Goal: Information Seeking & Learning: Learn about a topic

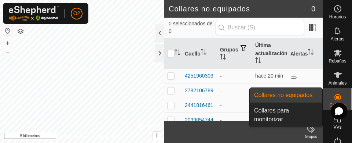
click at [331, 102] on es-neckbands-svg-icon at bounding box center [337, 97] width 13 height 12
click at [289, 93] on link "Collares no equipados" at bounding box center [286, 95] width 73 height 15
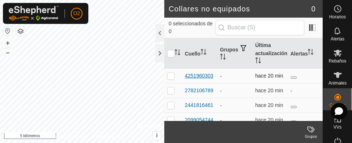
click at [200, 73] on font "4251960303" at bounding box center [199, 76] width 29 height 6
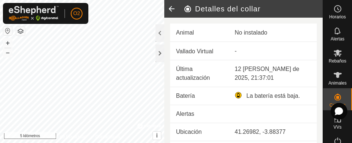
click at [169, 7] on icon at bounding box center [171, 9] width 15 height 18
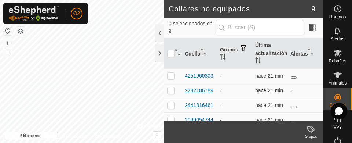
click at [203, 87] on font "2782106789" at bounding box center [199, 90] width 29 height 6
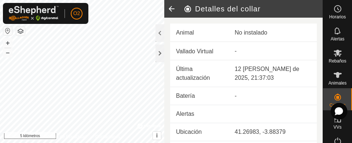
click at [185, 92] on td "Batería" at bounding box center [199, 96] width 59 height 18
click at [172, 8] on icon at bounding box center [171, 9] width 15 height 18
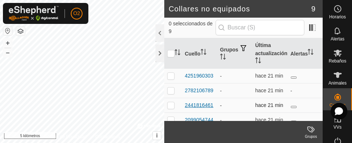
click at [202, 104] on font "2441816461" at bounding box center [199, 105] width 29 height 6
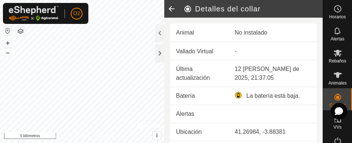
click at [172, 10] on icon at bounding box center [171, 9] width 15 height 18
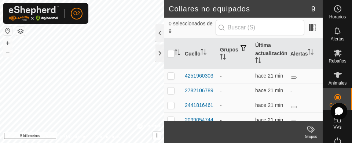
click at [202, 120] on font "2099054744" at bounding box center [199, 120] width 29 height 6
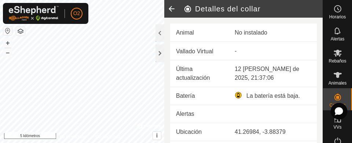
click at [169, 6] on icon at bounding box center [171, 9] width 15 height 18
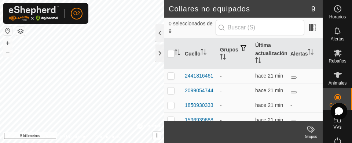
scroll to position [44, 0]
click at [315, 113] on td at bounding box center [305, 105] width 35 height 15
click at [316, 113] on td at bounding box center [305, 105] width 35 height 15
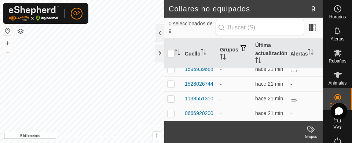
scroll to position [90, 0]
click at [205, 110] on font "0666920200" at bounding box center [199, 113] width 29 height 6
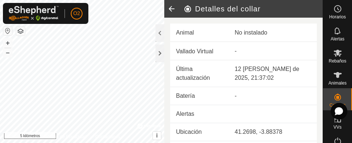
click at [171, 9] on icon at bounding box center [171, 9] width 15 height 18
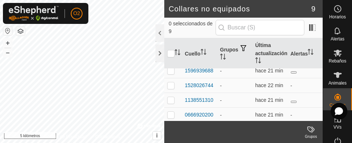
scroll to position [90, 0]
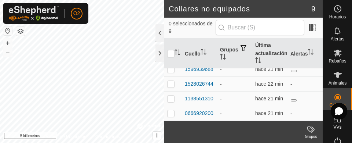
click at [205, 95] on font "1138551310" at bounding box center [199, 98] width 29 height 6
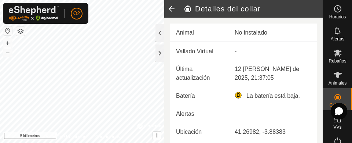
click at [170, 3] on icon at bounding box center [171, 9] width 15 height 18
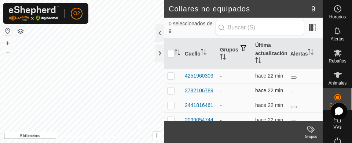
click at [205, 92] on div "2782106789" at bounding box center [199, 91] width 29 height 8
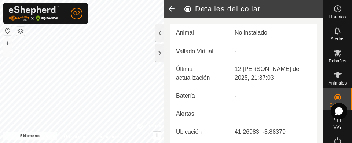
click at [170, 9] on icon at bounding box center [171, 9] width 15 height 18
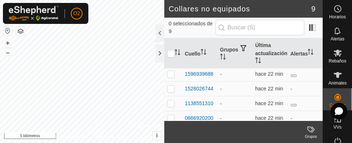
scroll to position [61, 0]
click at [202, 87] on div "1596939688" at bounding box center [199, 89] width 29 height 8
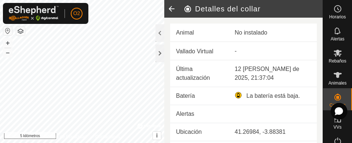
click at [170, 7] on icon at bounding box center [171, 9] width 15 height 18
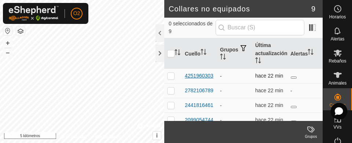
click at [195, 72] on div "4251960303" at bounding box center [199, 76] width 29 height 8
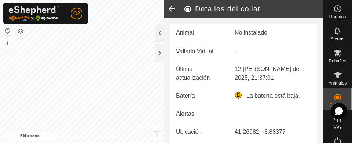
click at [172, 8] on icon at bounding box center [171, 9] width 15 height 18
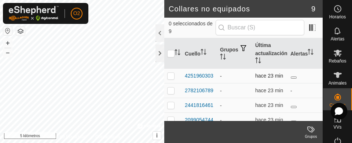
click at [168, 73] on p-checkbox at bounding box center [170, 76] width 7 height 6
click at [173, 76] on p-checkbox at bounding box center [170, 76] width 7 height 6
checkbox input "false"
click at [72, 74] on div "+ – ⇧ i © Mapbox , © OpenStreetMap , Mejora este mapa 5 kilómetros" at bounding box center [82, 71] width 164 height 143
drag, startPoint x: 6, startPoint y: 44, endPoint x: 0, endPoint y: -17, distance: 61.5
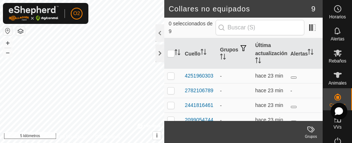
click at [0, 0] on html "O2 Horarios Alertas Rebaños Animales Collares VVs Estado Infra Mapa de calor Ay…" at bounding box center [176, 71] width 352 height 143
